Goal: Understand process/instructions

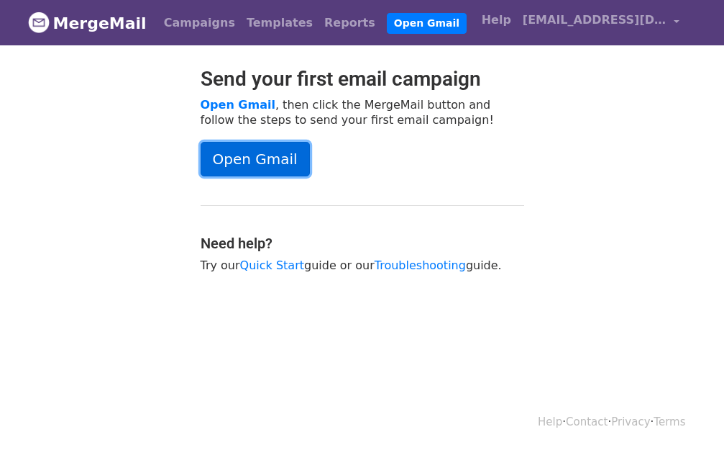
click at [246, 158] on link "Open Gmail" at bounding box center [255, 159] width 109 height 35
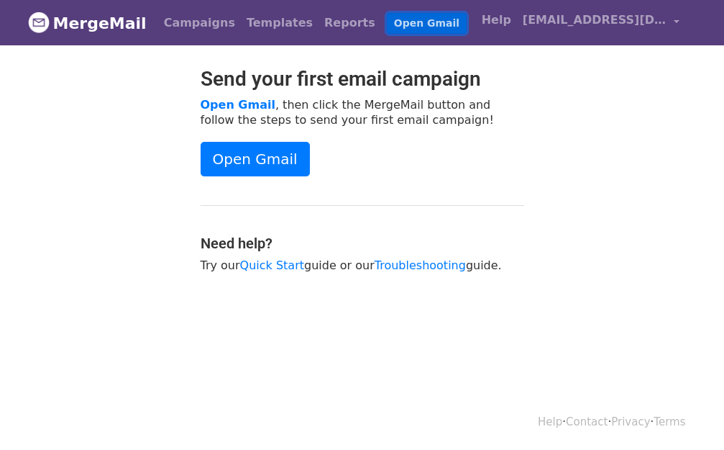
click at [387, 22] on link "Open Gmail" at bounding box center [427, 23] width 80 height 21
click at [274, 263] on link "Quick Start" at bounding box center [272, 265] width 64 height 14
click at [173, 14] on link "Campaigns" at bounding box center [199, 23] width 83 height 29
click at [191, 22] on link "Campaigns" at bounding box center [199, 23] width 83 height 29
click at [243, 22] on link "Templates" at bounding box center [280, 23] width 78 height 29
